Goal: Task Accomplishment & Management: Complete application form

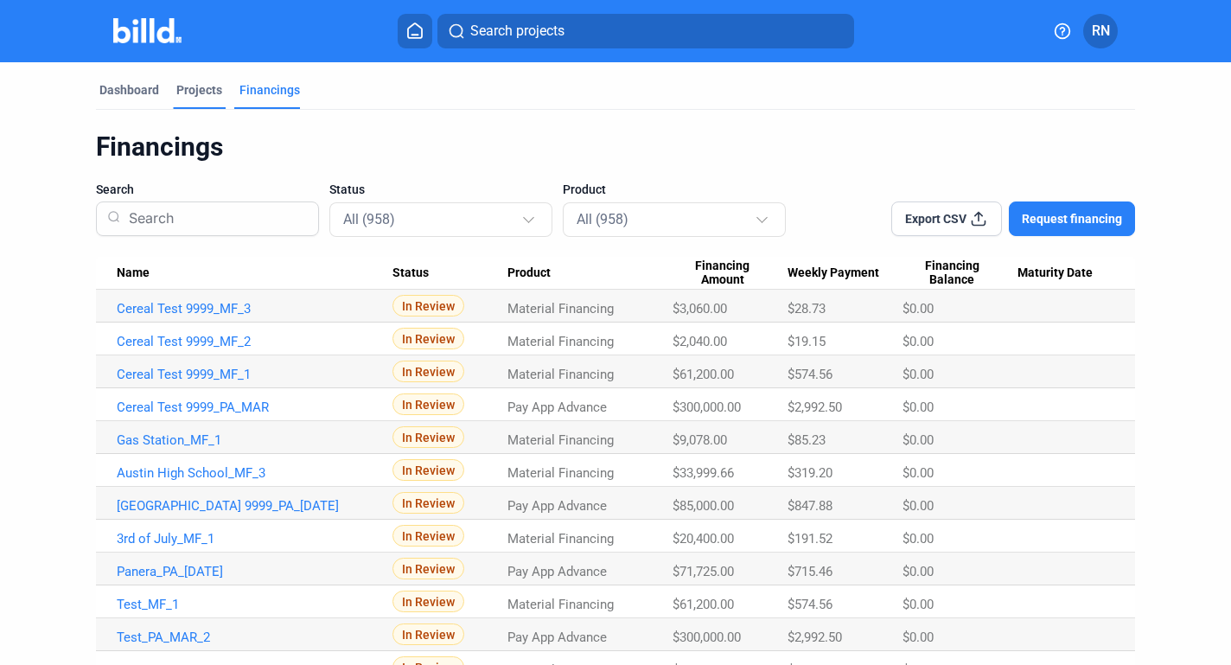
click at [195, 92] on div "Projects" at bounding box center [199, 89] width 46 height 17
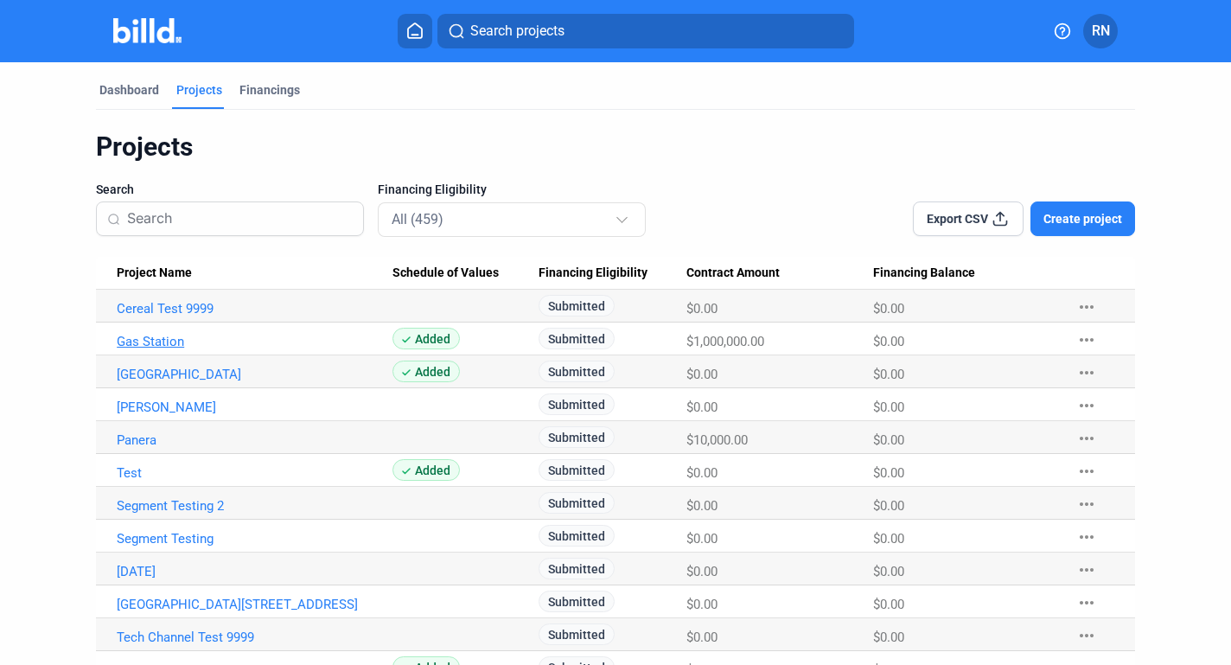
click at [169, 316] on link "Gas Station" at bounding box center [255, 309] width 276 height 16
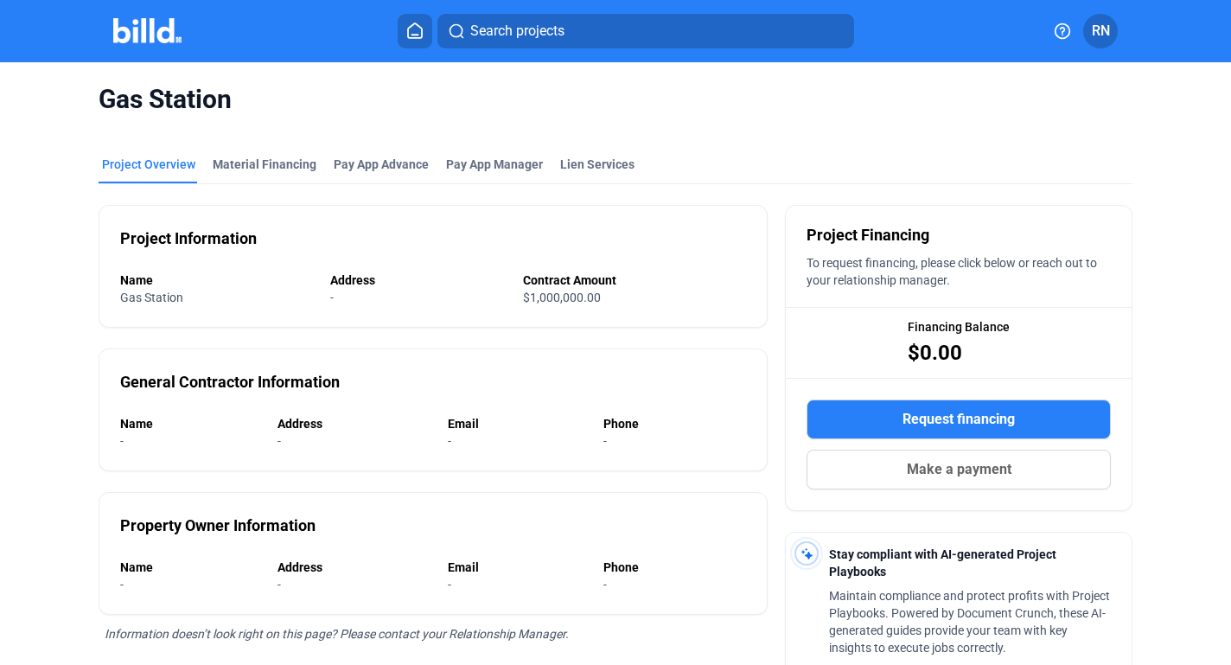
click at [404, 34] on button at bounding box center [415, 31] width 35 height 35
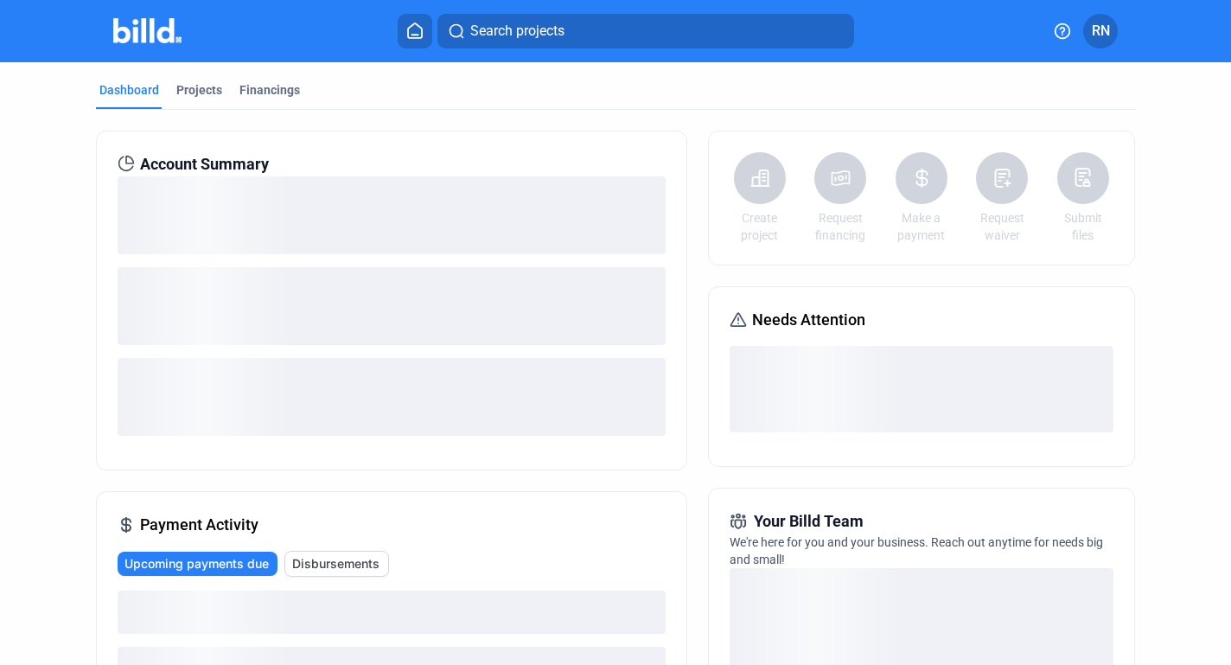
drag, startPoint x: 408, startPoint y: 35, endPoint x: 319, endPoint y: 112, distance: 117.7
click at [319, 112] on div "Search projects RN Dashboard Projects Financings Account Summary Payment Activi…" at bounding box center [615, 332] width 1231 height 665
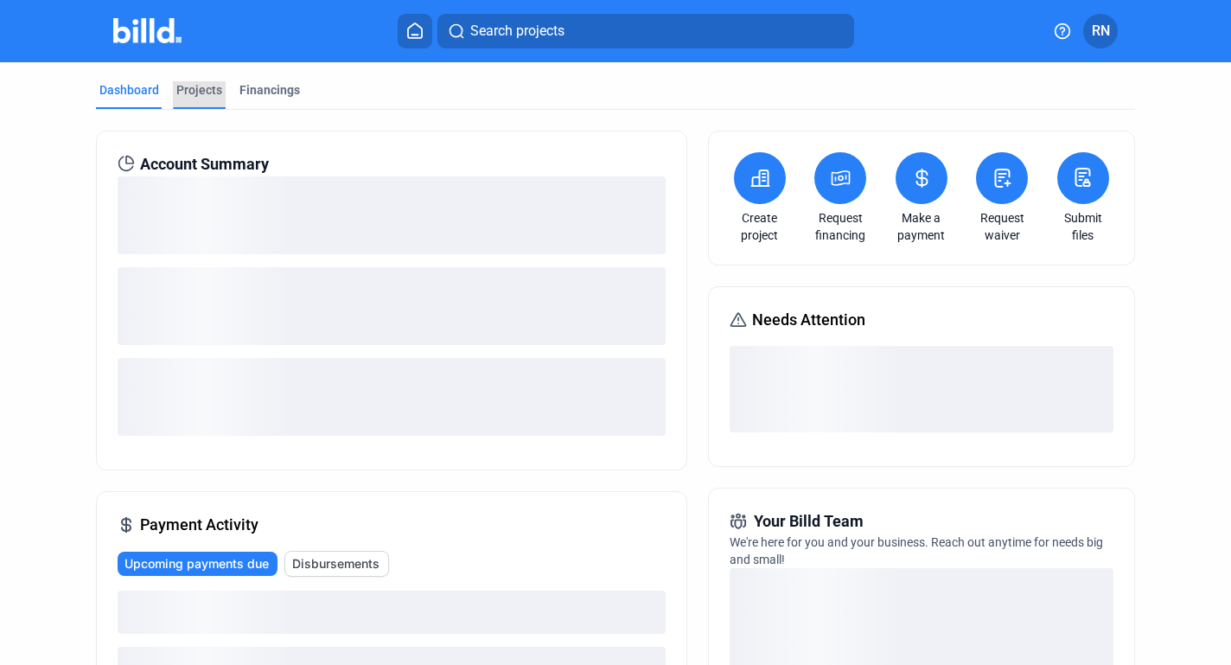
click at [202, 98] on div "Projects" at bounding box center [199, 89] width 46 height 17
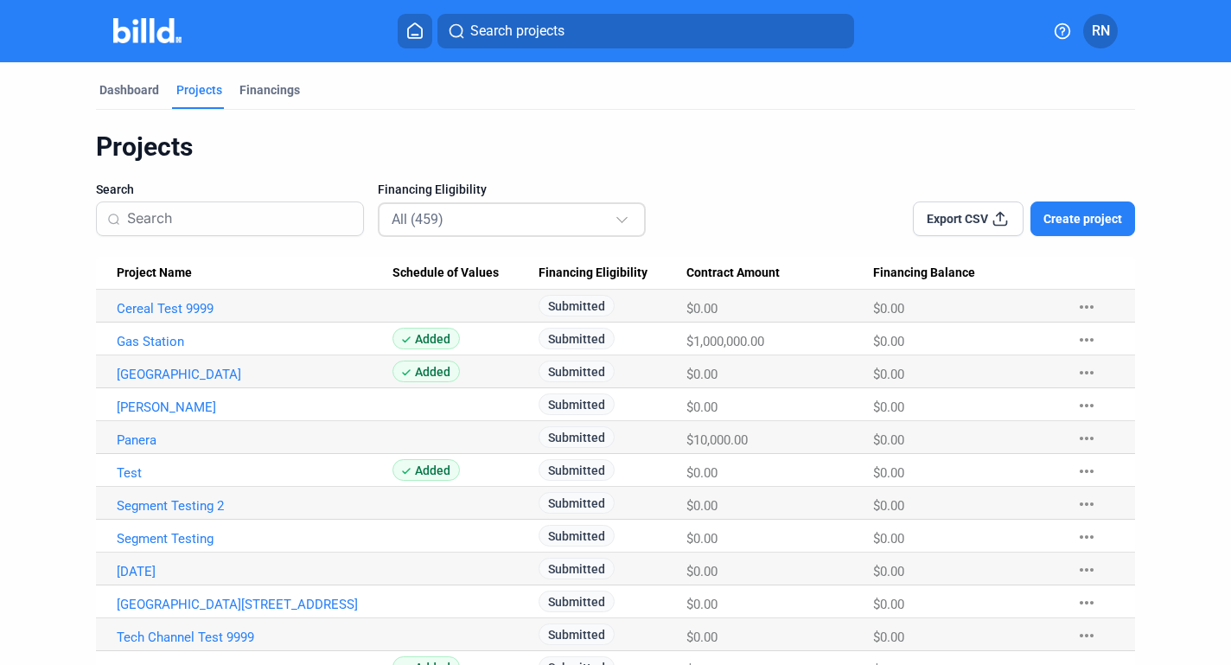
click at [512, 214] on div "All (459)" at bounding box center [503, 218] width 223 height 22
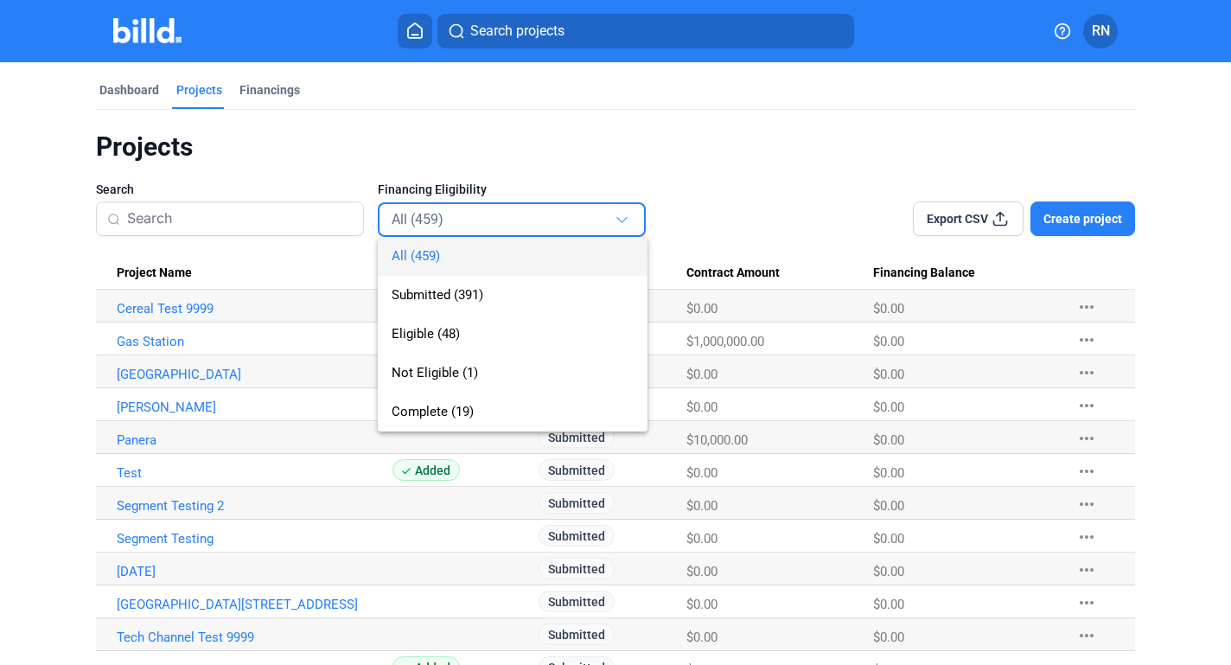
click at [180, 283] on div at bounding box center [615, 332] width 1231 height 665
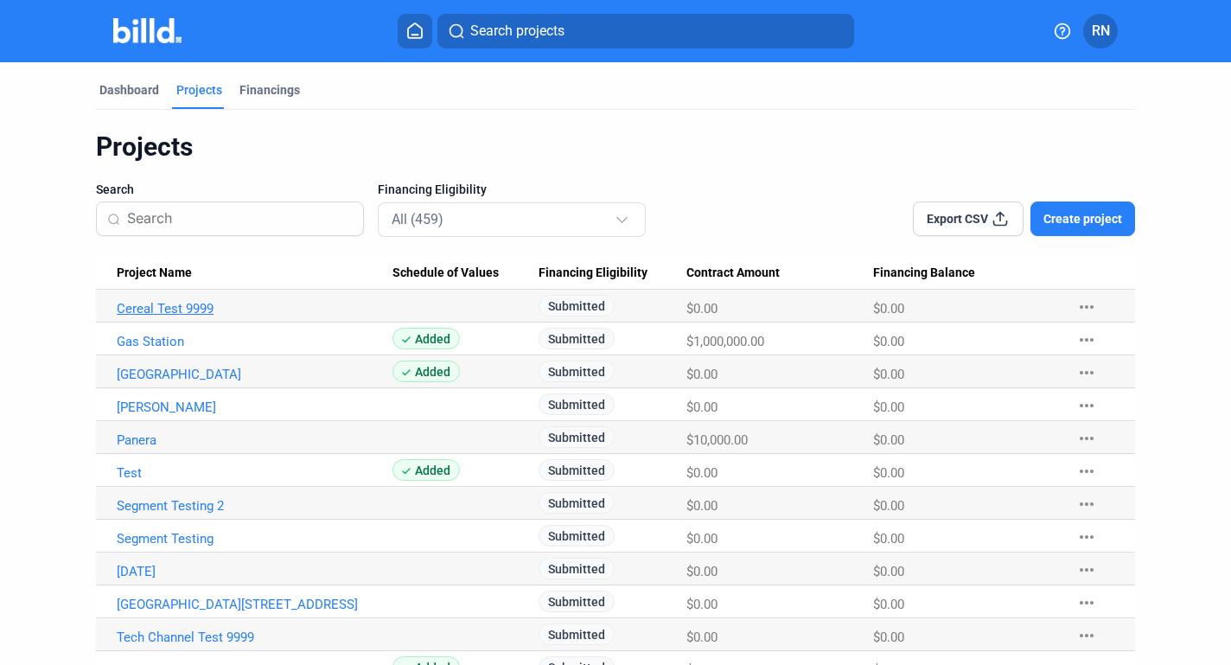
click at [177, 307] on link "Cereal Test 9999" at bounding box center [255, 309] width 276 height 16
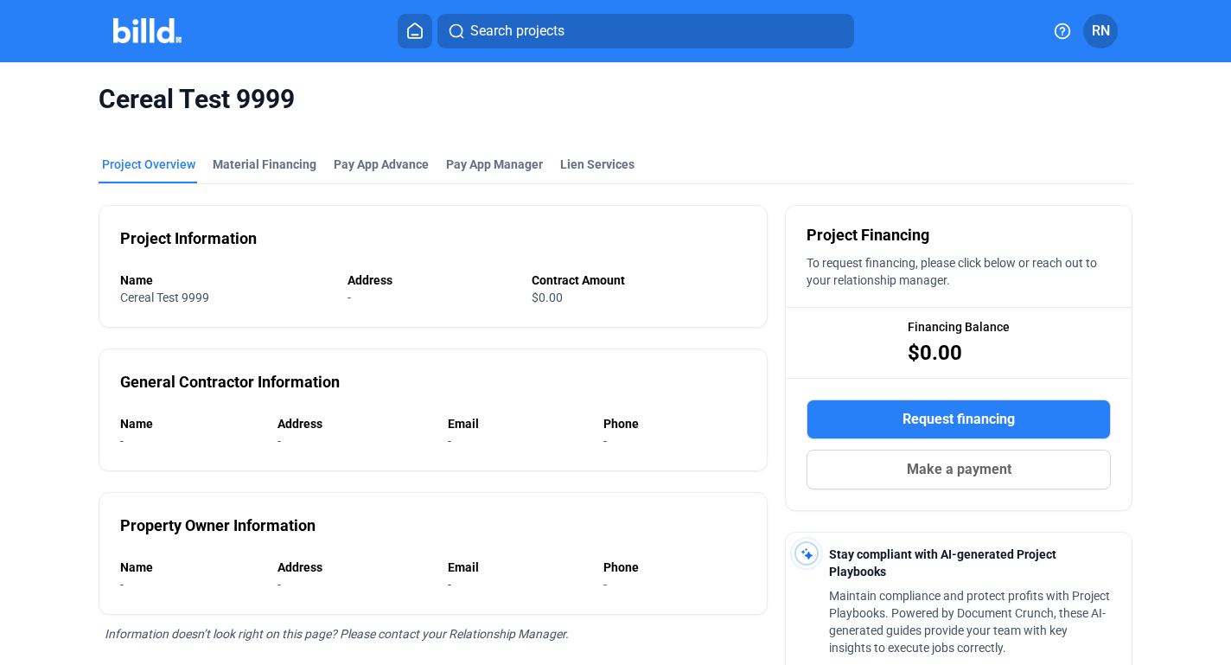
drag, startPoint x: 943, startPoint y: 284, endPoint x: 799, endPoint y: 265, distance: 145.7
click at [807, 265] on div "To request financing, please click below or reach out to your relationship mana…" at bounding box center [959, 271] width 304 height 35
copy span "To request financing, please click below or reach out to your relationship mana…"
click at [283, 161] on div "Material Financing" at bounding box center [265, 164] width 104 height 17
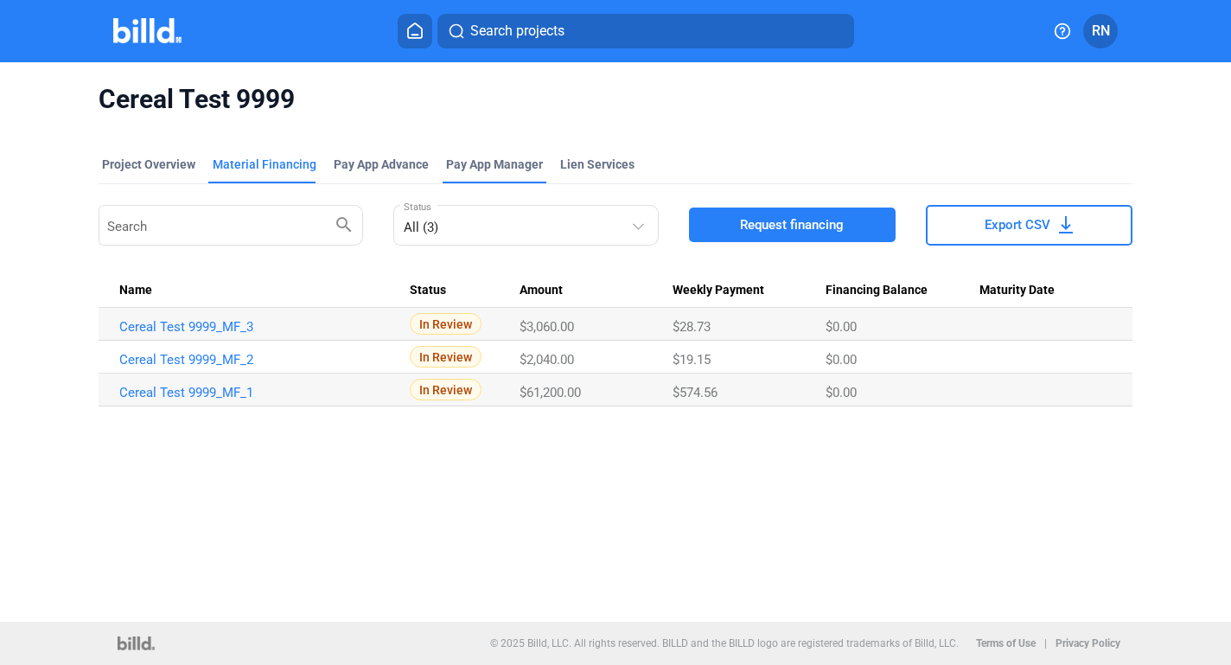
click at [498, 175] on div "Pay App Manager" at bounding box center [495, 170] width 104 height 28
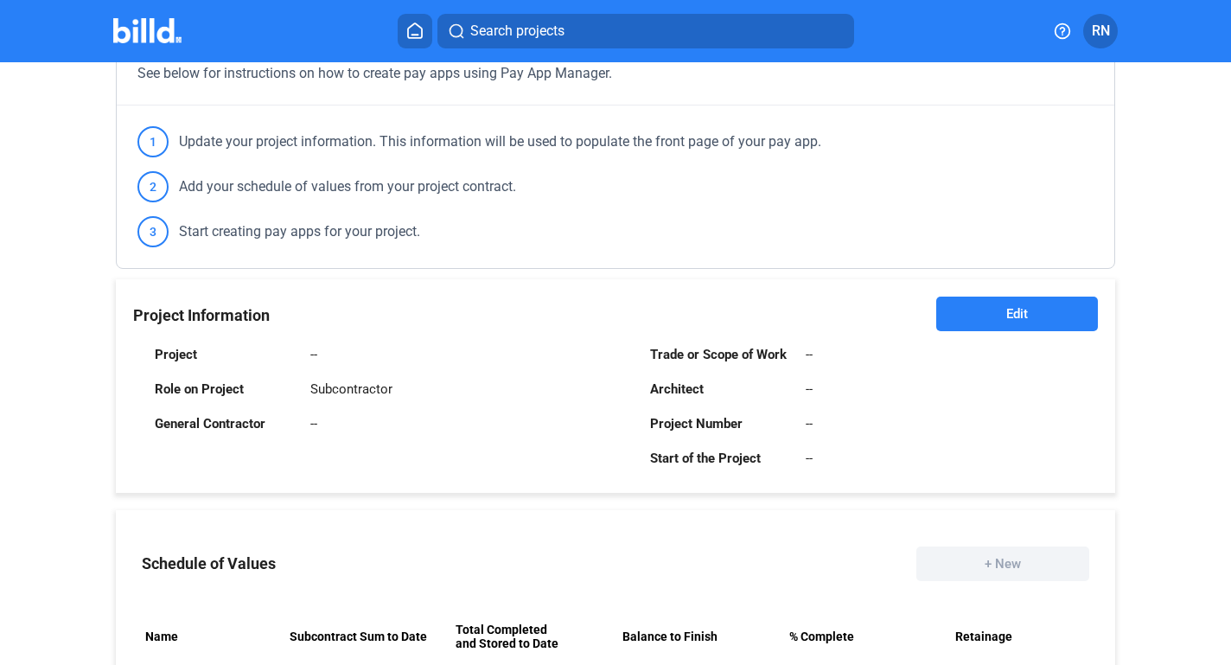
scroll to position [120, 0]
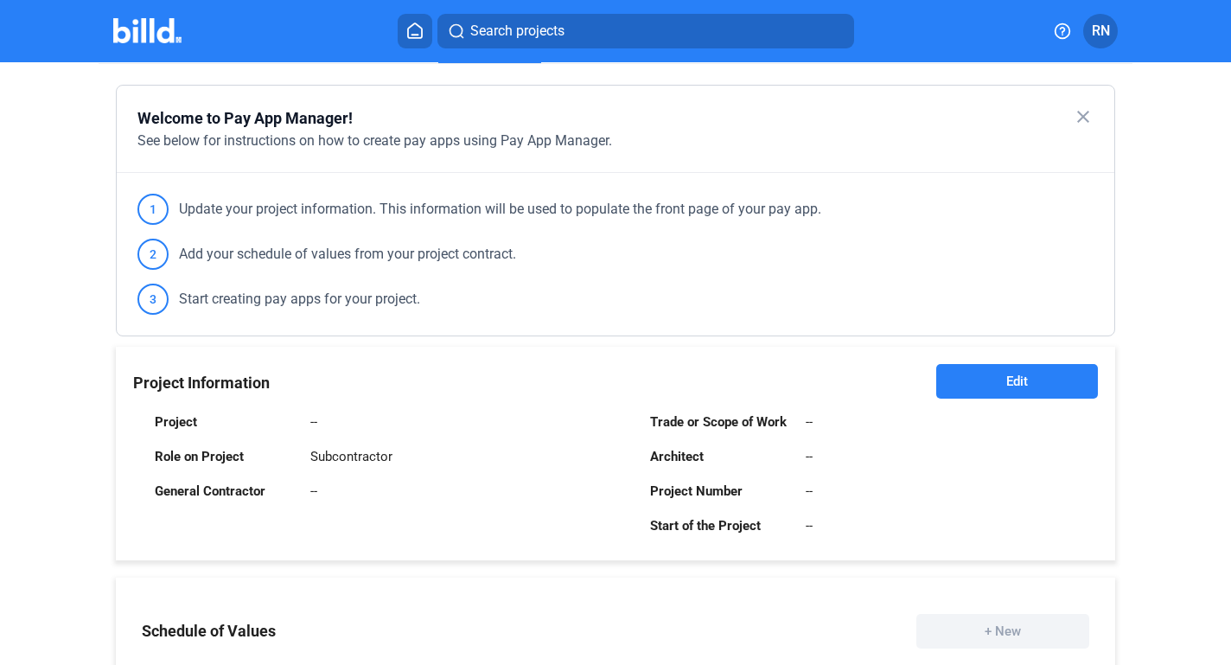
click at [414, 48] on mat-toolbar "Search projects RN" at bounding box center [615, 31] width 1231 height 62
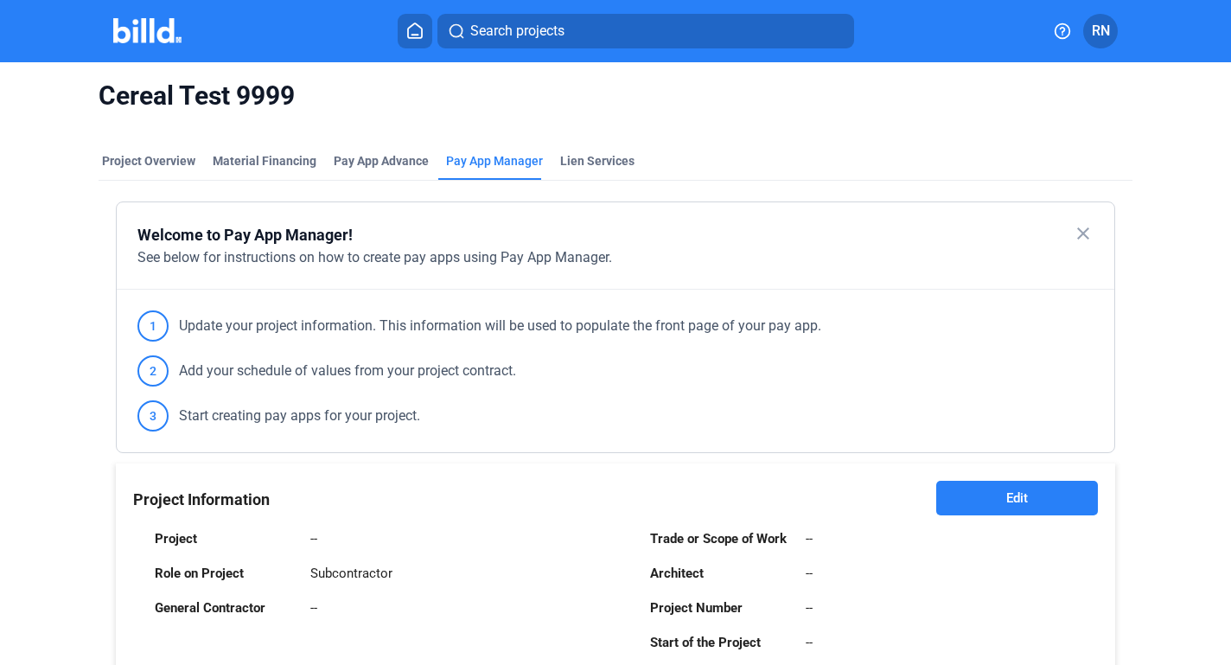
scroll to position [0, 0]
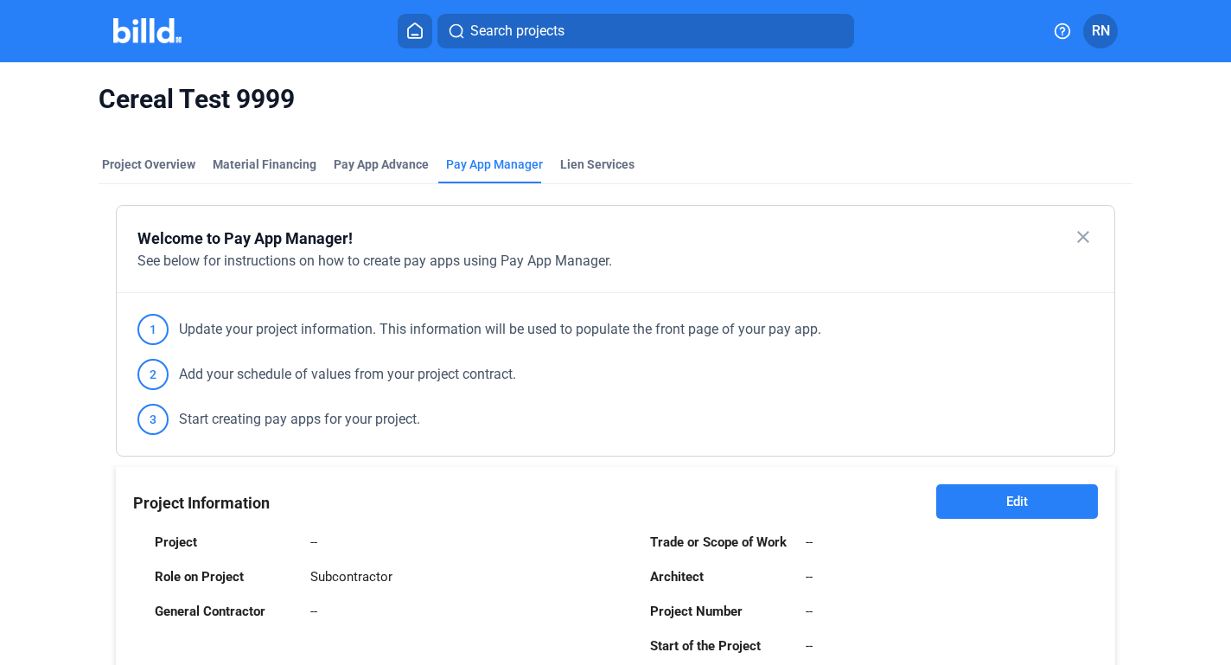
click at [411, 41] on button at bounding box center [415, 31] width 35 height 35
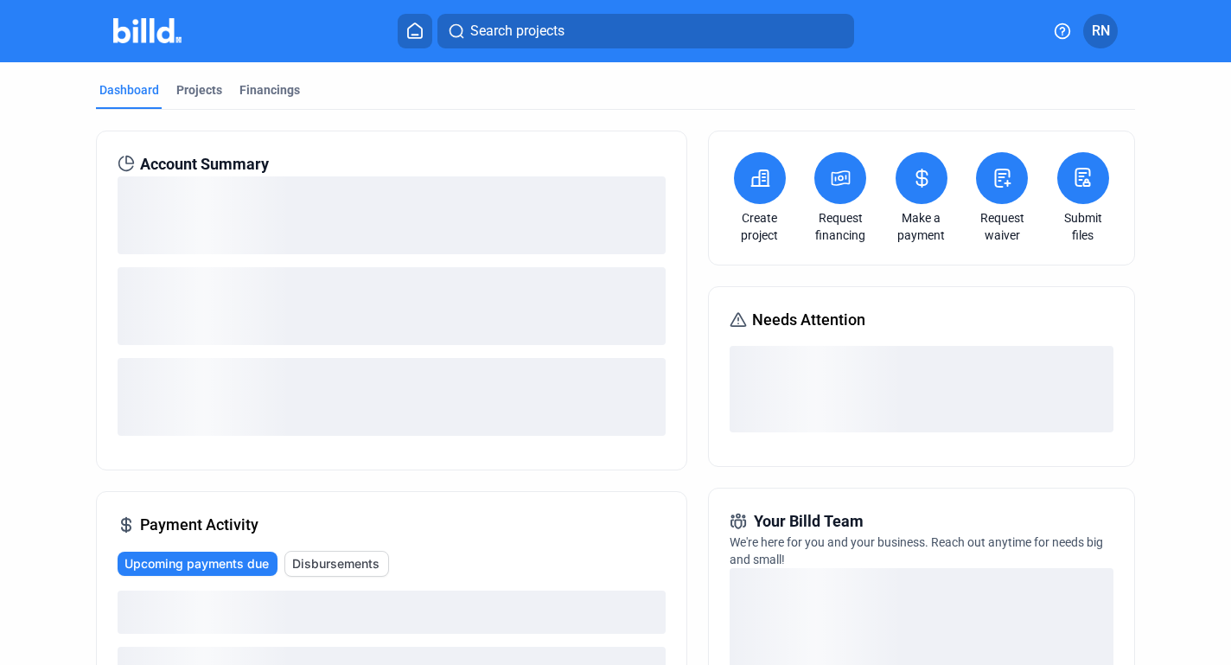
click at [996, 173] on icon at bounding box center [1003, 177] width 15 height 17
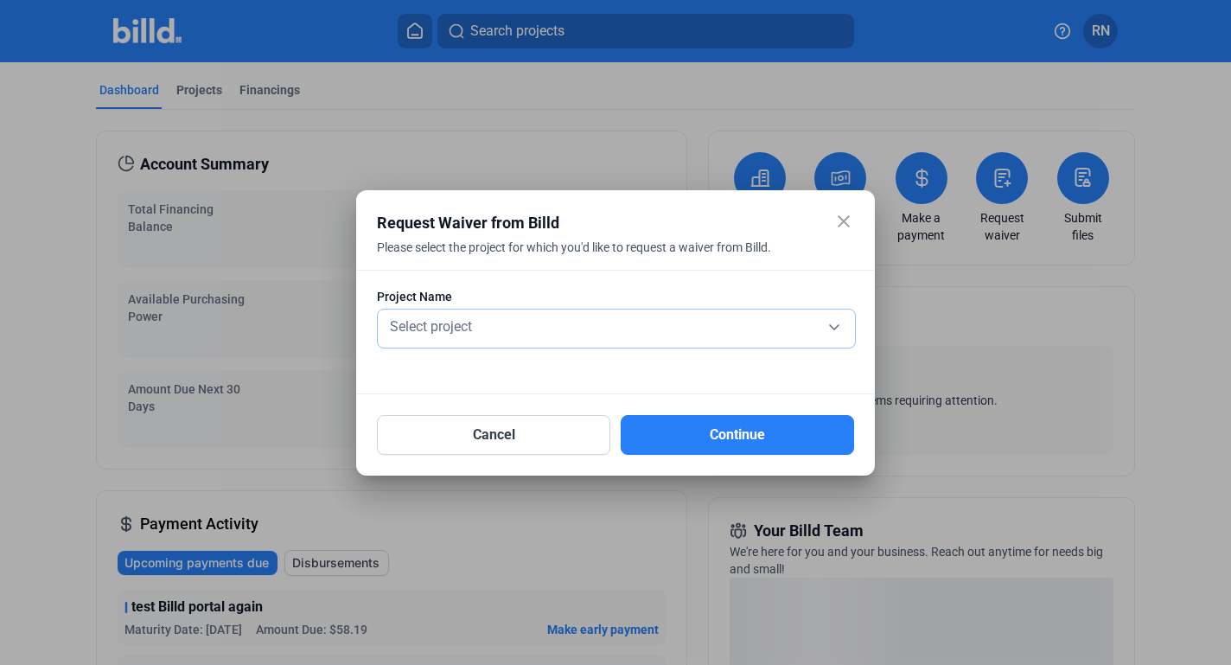
click at [749, 323] on div "Select project" at bounding box center [616, 325] width 460 height 24
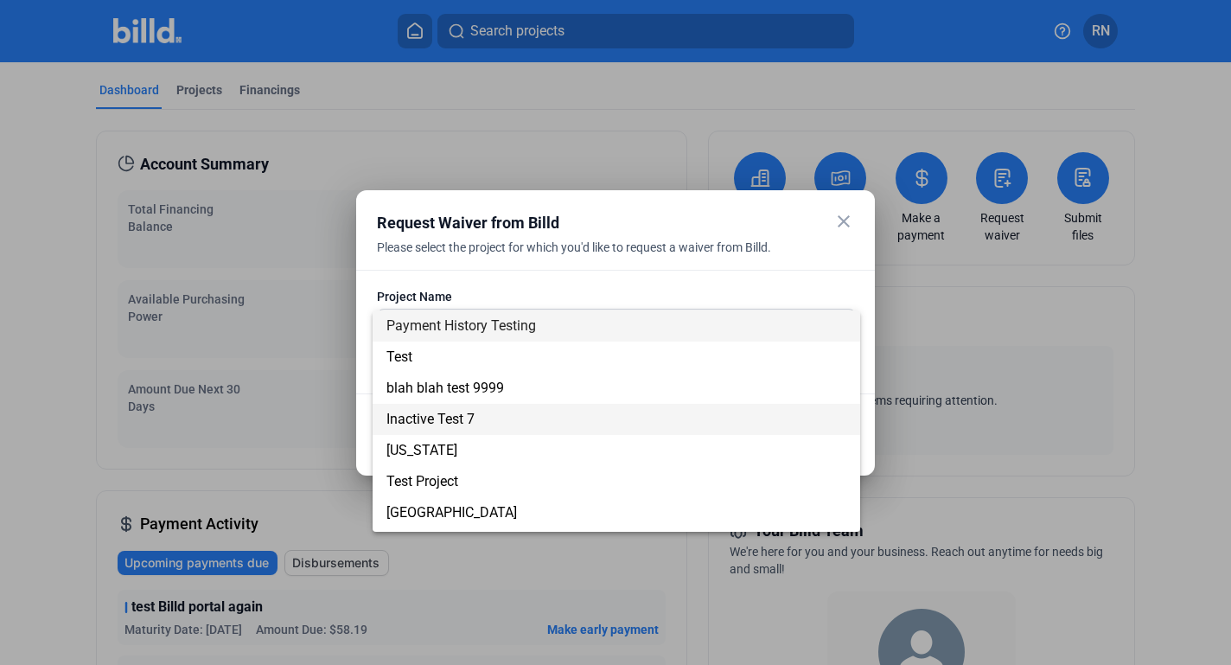
click at [667, 419] on span "Inactive Test 7" at bounding box center [616, 419] width 460 height 31
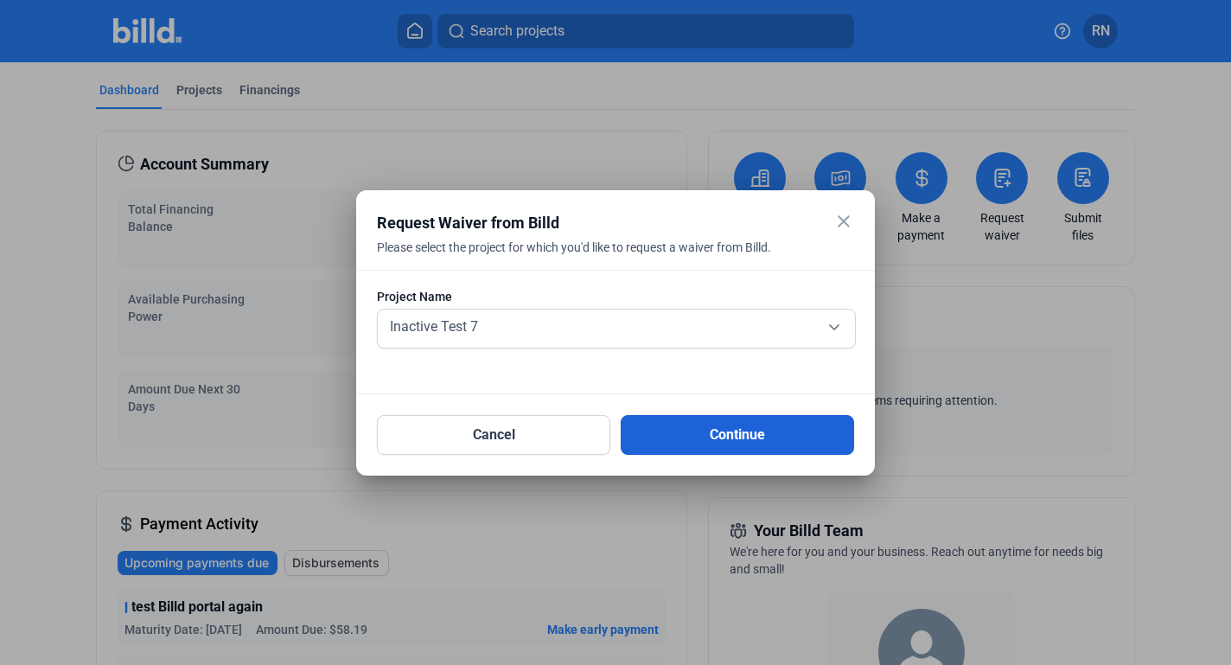
click at [786, 430] on button "Continue" at bounding box center [737, 435] width 233 height 40
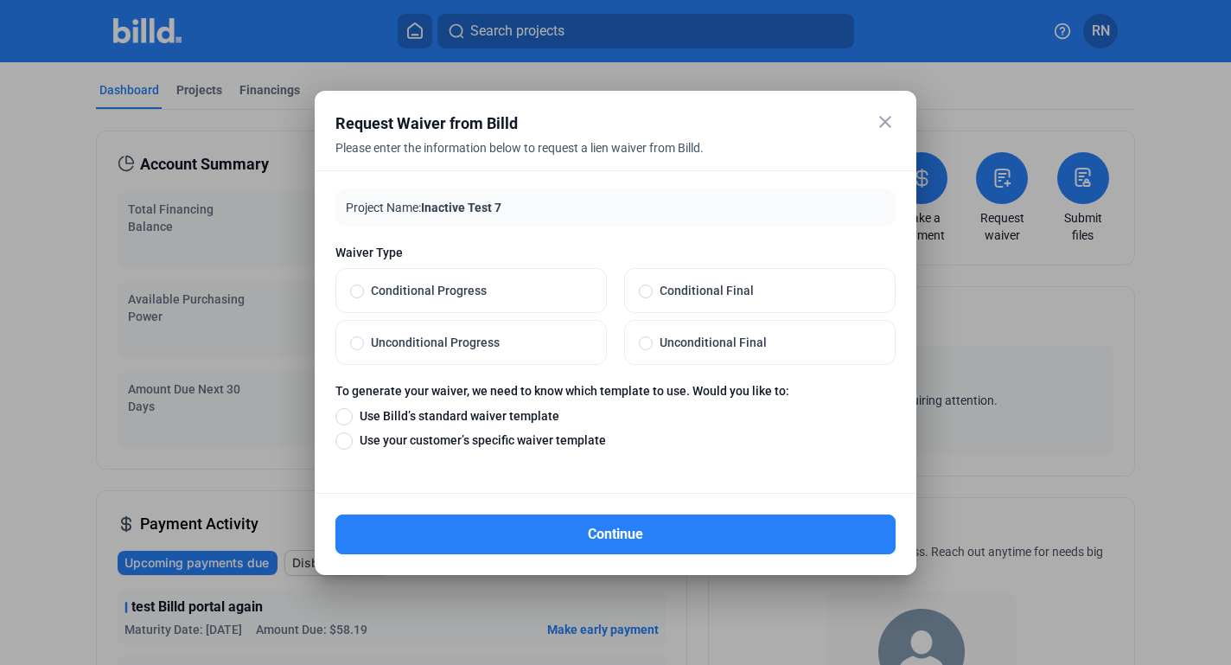
click at [406, 296] on span "Conditional Progress" at bounding box center [478, 290] width 228 height 17
click at [364, 296] on input "Conditional Progress" at bounding box center [357, 291] width 14 height 16
radio input "true"
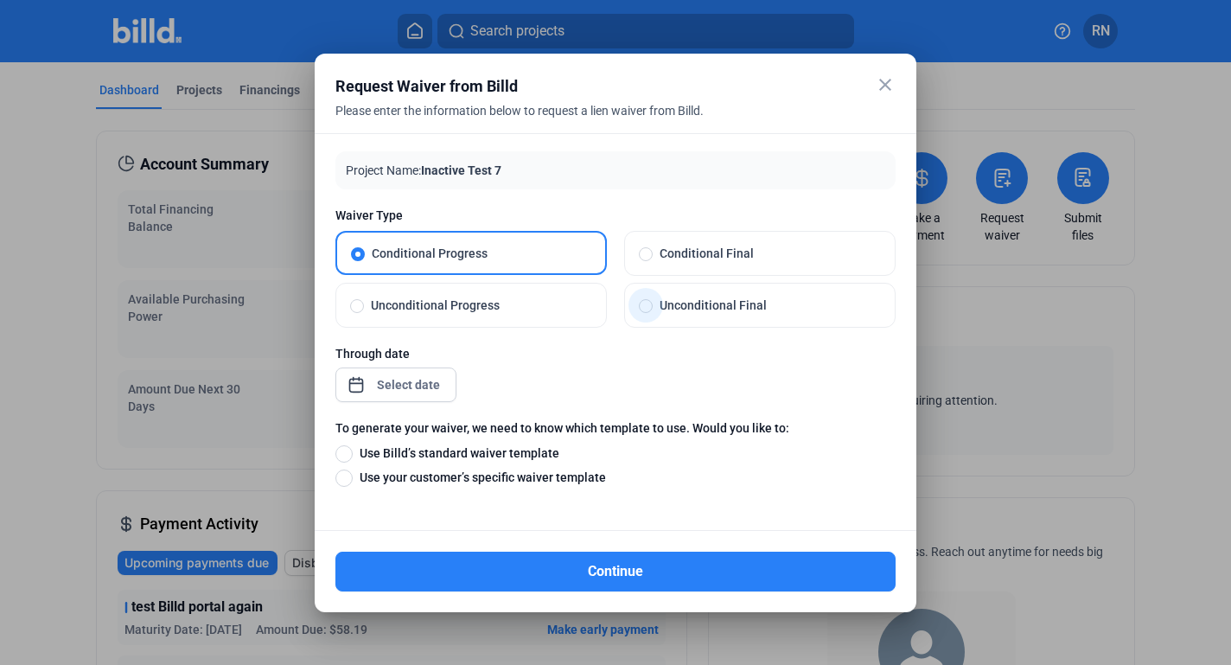
click at [746, 306] on span "Unconditional Final" at bounding box center [767, 305] width 228 height 17
click at [653, 306] on input "Unconditional Final" at bounding box center [646, 305] width 14 height 16
radio input "true"
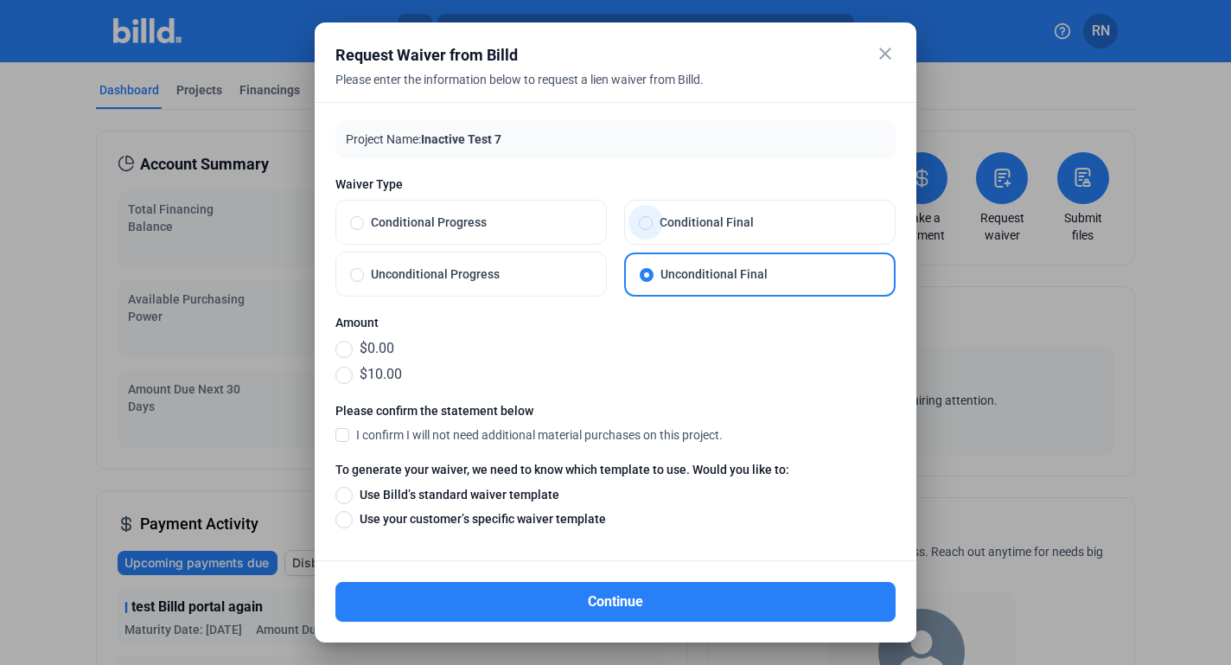
click at [709, 238] on label "Conditional Final" at bounding box center [760, 222] width 270 height 43
click at [653, 230] on input "Conditional Final" at bounding box center [646, 222] width 14 height 16
radio input "true"
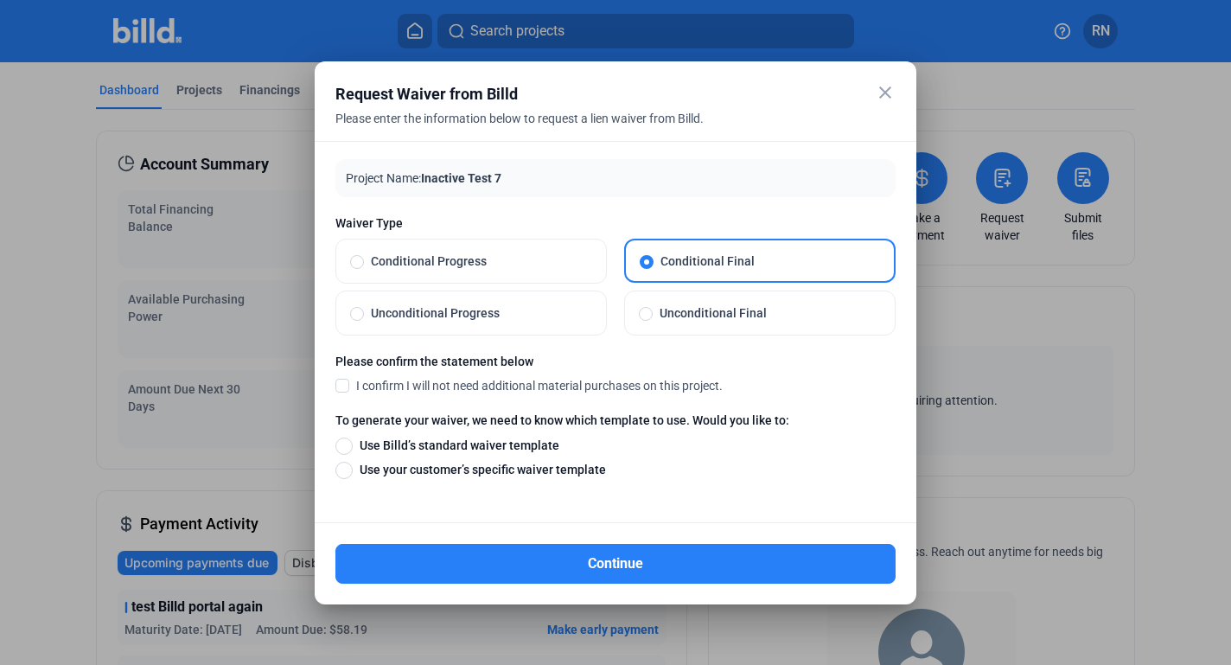
click at [569, 320] on span "Unconditional Progress" at bounding box center [478, 312] width 228 height 17
click at [364, 320] on input "Unconditional Progress" at bounding box center [357, 313] width 14 height 16
radio input "true"
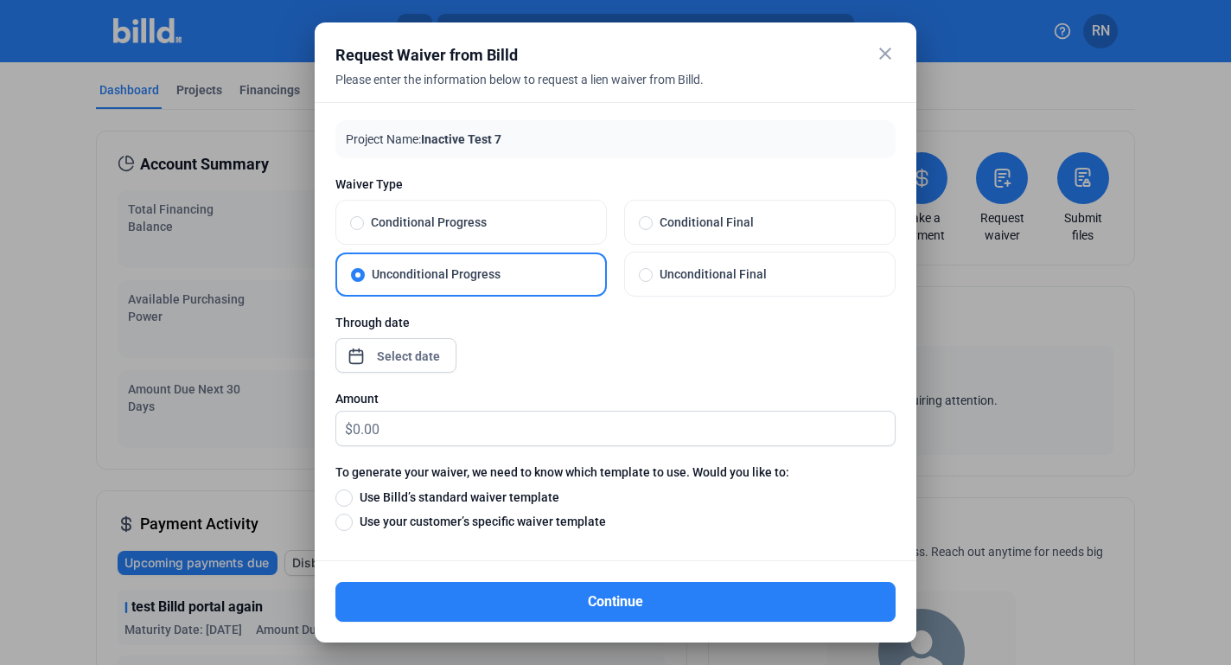
click at [495, 241] on label "Conditional Progress" at bounding box center [471, 222] width 270 height 43
click at [364, 230] on input "Conditional Progress" at bounding box center [357, 222] width 14 height 16
radio input "true"
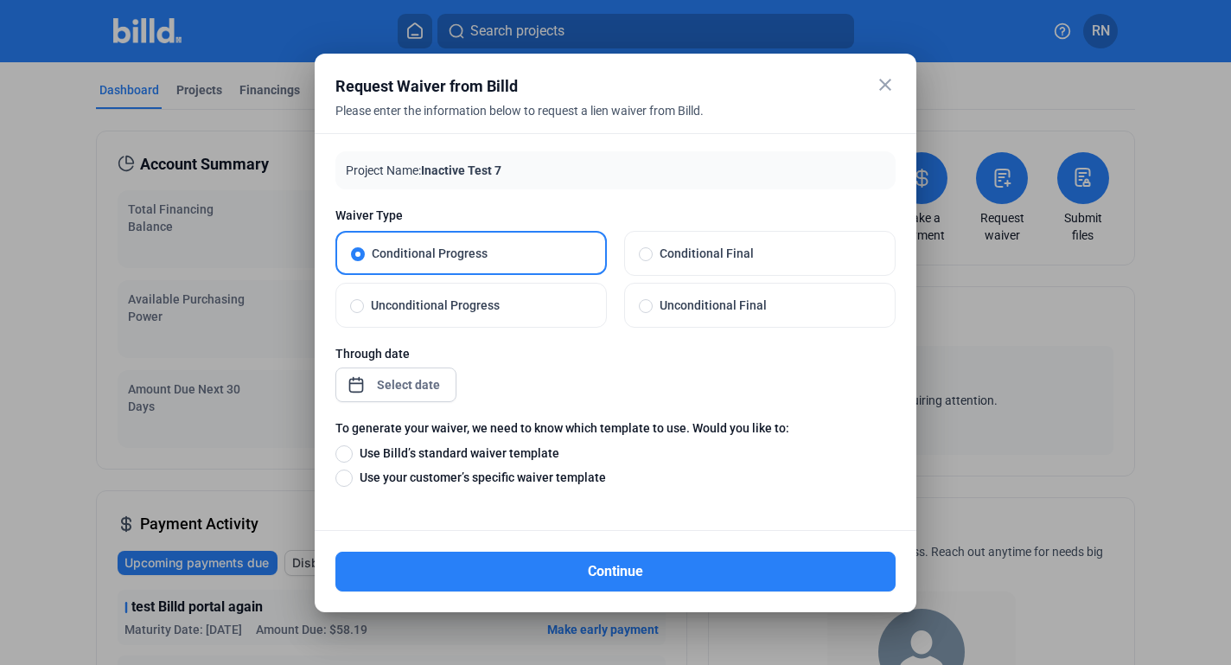
click at [578, 310] on span "Unconditional Progress" at bounding box center [478, 305] width 228 height 17
click at [364, 310] on input "Unconditional Progress" at bounding box center [357, 305] width 14 height 16
radio input "true"
